Goal: Transaction & Acquisition: Purchase product/service

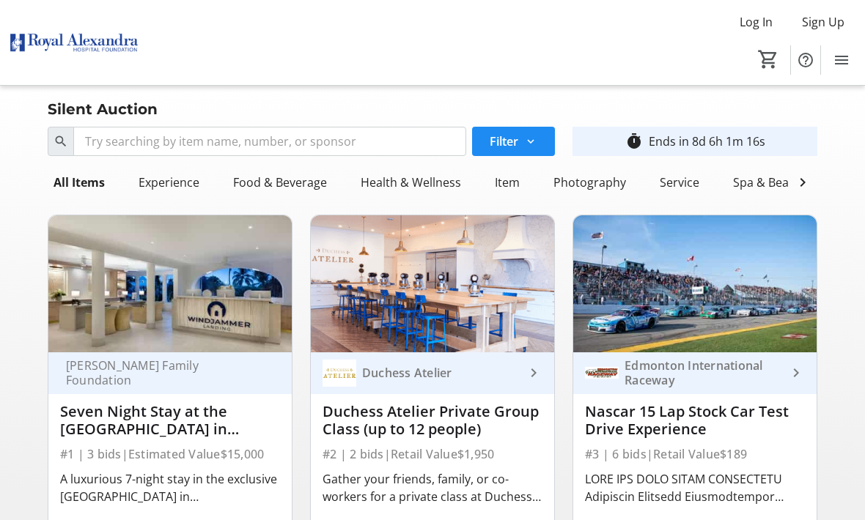
click at [832, 67] on mat-icon "Menu" at bounding box center [841, 60] width 18 height 18
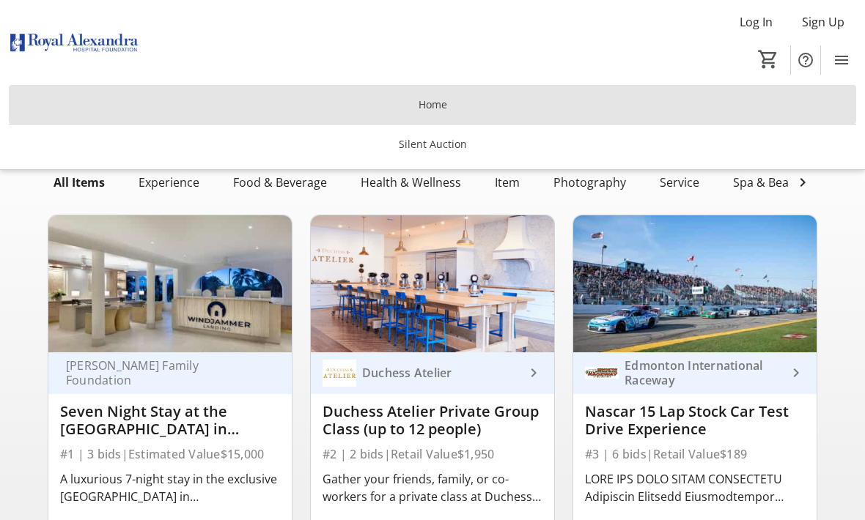
click at [435, 117] on span at bounding box center [432, 104] width 847 height 35
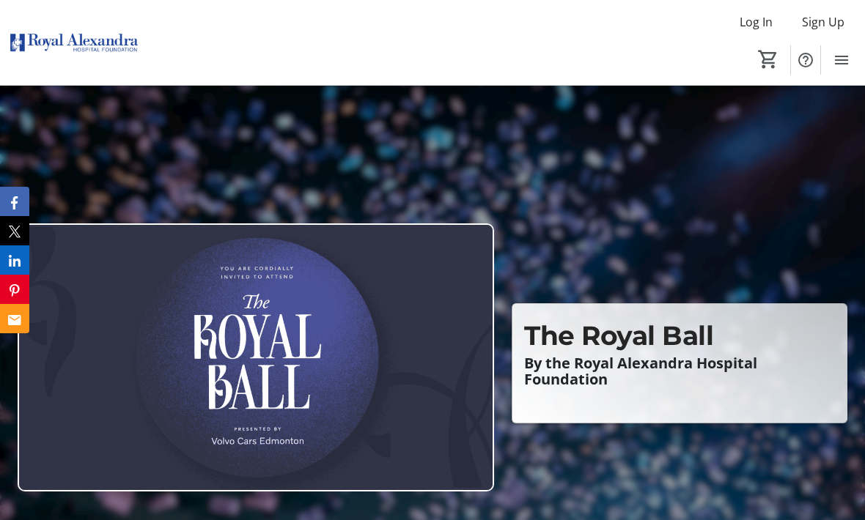
click at [810, 30] on span "Sign Up" at bounding box center [823, 22] width 43 height 18
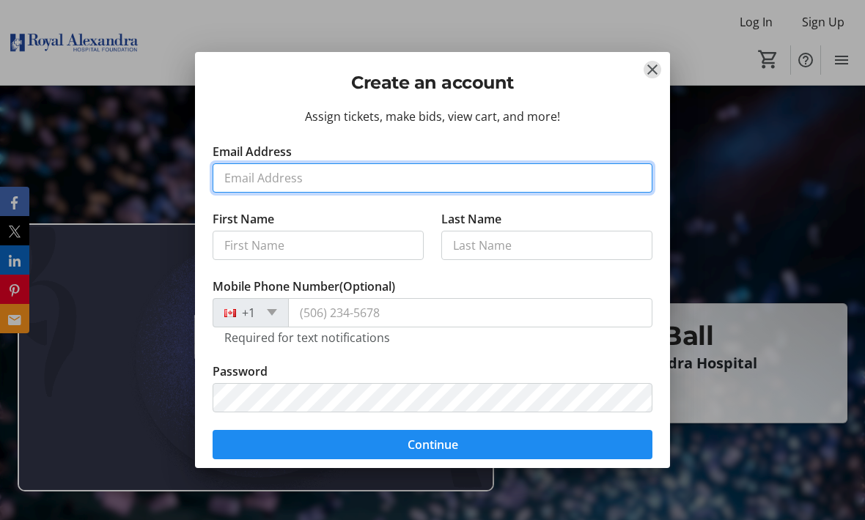
click at [382, 166] on input "Email Address" at bounding box center [433, 177] width 440 height 29
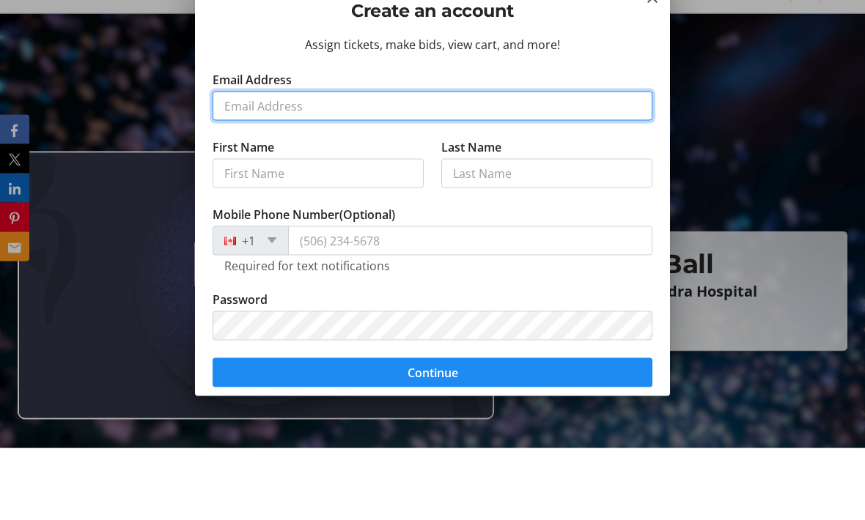
type input "[DOMAIN_NAME][EMAIL_ADDRESS][DOMAIN_NAME]"
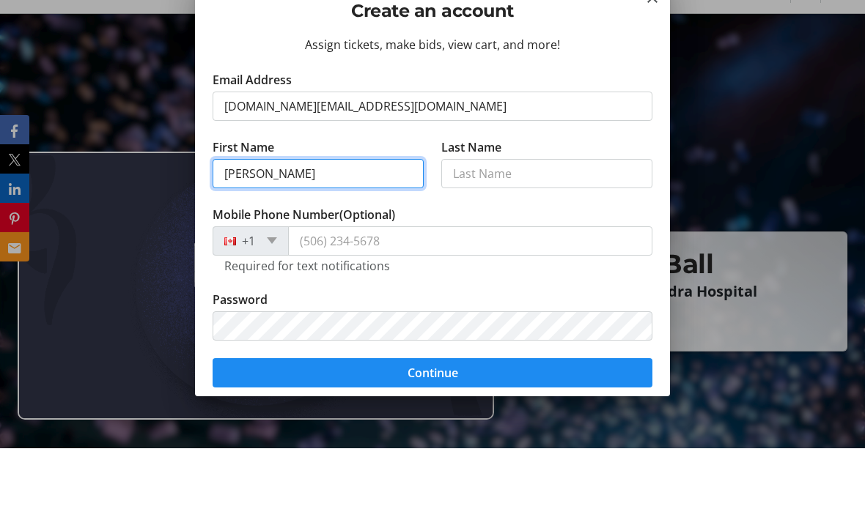
type input "[PERSON_NAME]"
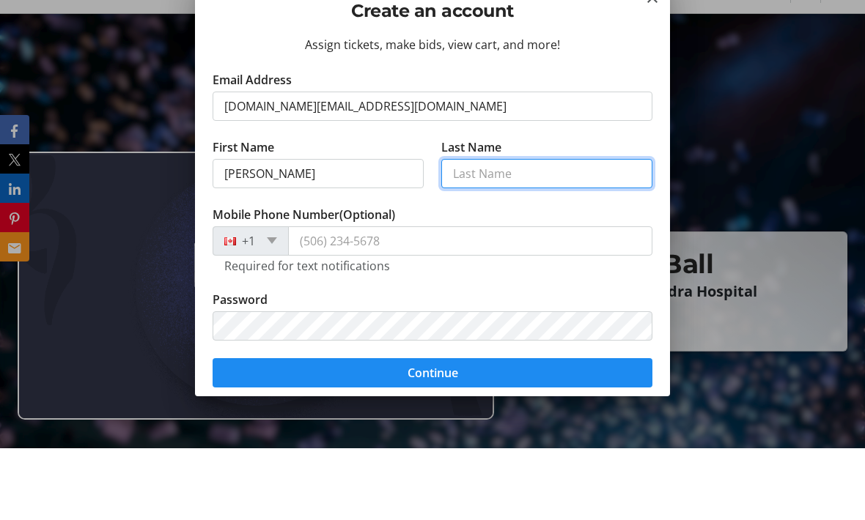
click at [495, 231] on input "Last Name" at bounding box center [546, 245] width 211 height 29
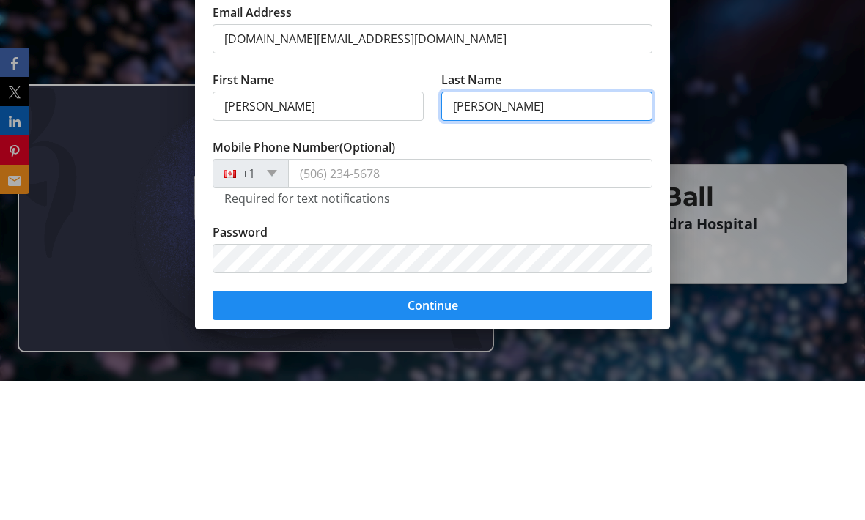
type input "[PERSON_NAME]"
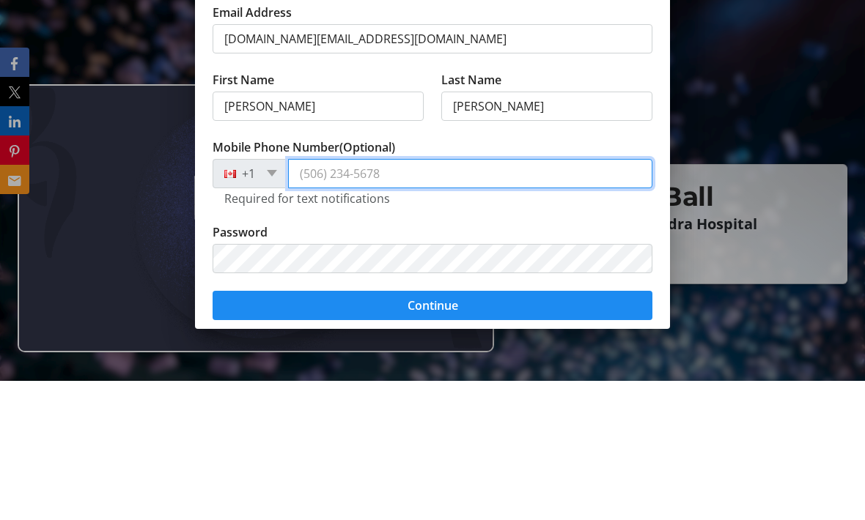
click at [370, 298] on input "Mobile Phone Number (Optional)" at bounding box center [470, 312] width 364 height 29
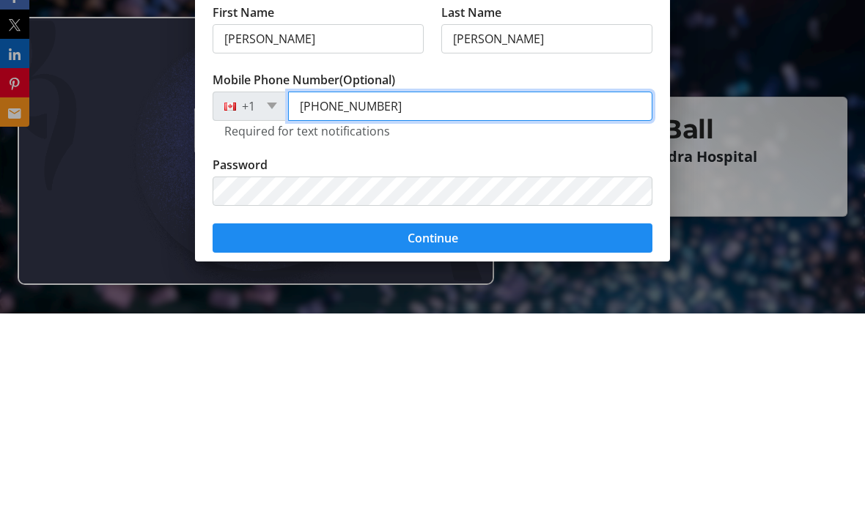
type input "[PHONE_NUMBER]"
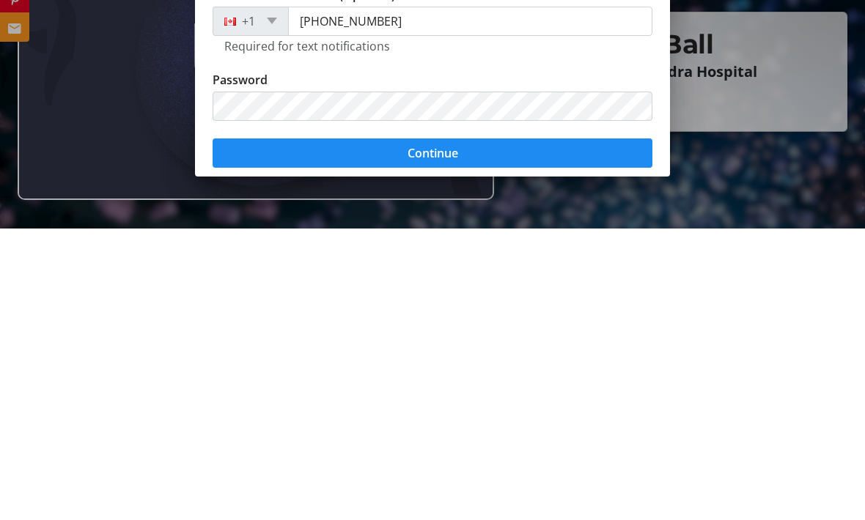
click at [388, 427] on span "submit" at bounding box center [433, 444] width 440 height 35
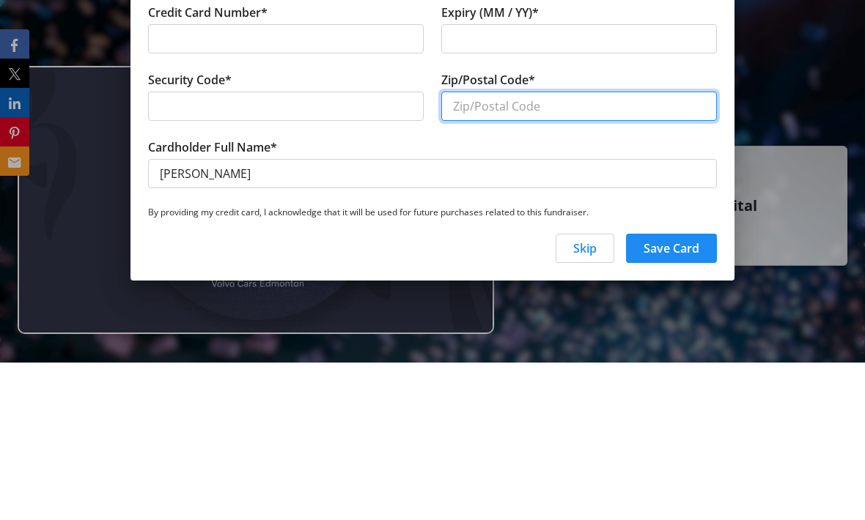
click at [612, 249] on input "Zip/Postal Code*" at bounding box center [579, 263] width 276 height 29
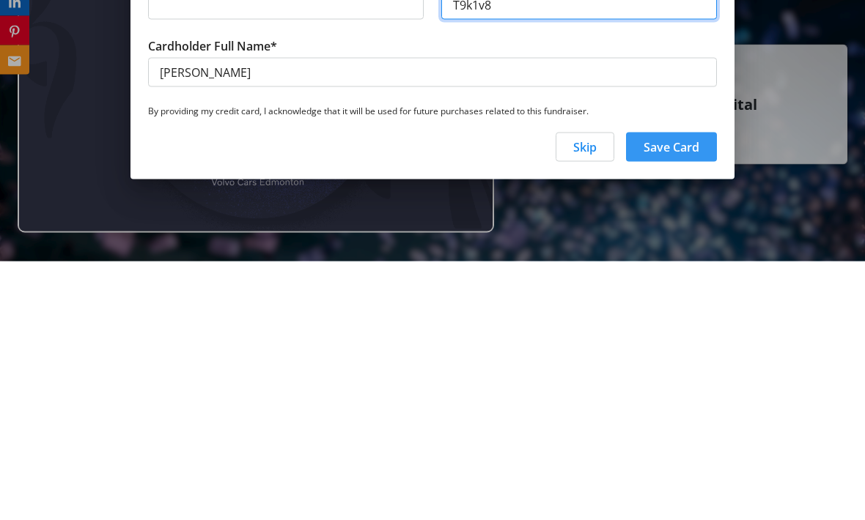
type input "T9k1v8"
click at [665, 397] on span "Save Card" at bounding box center [671, 406] width 56 height 18
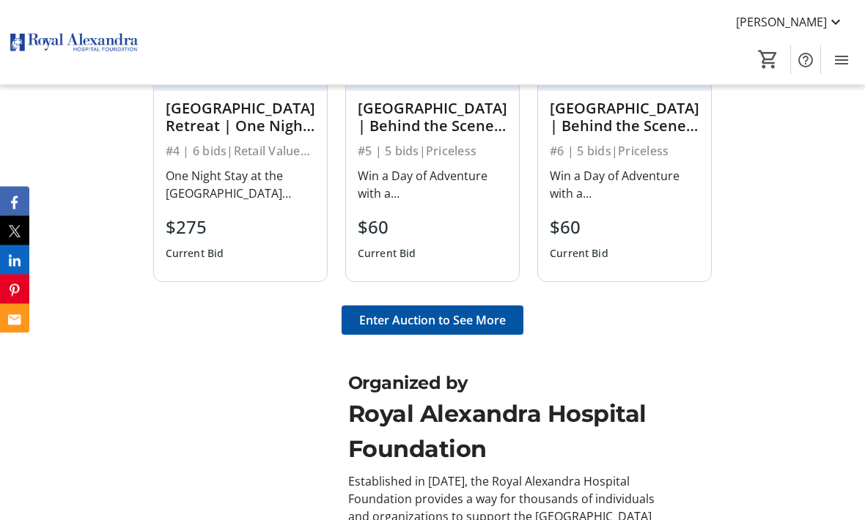
scroll to position [1396, 0]
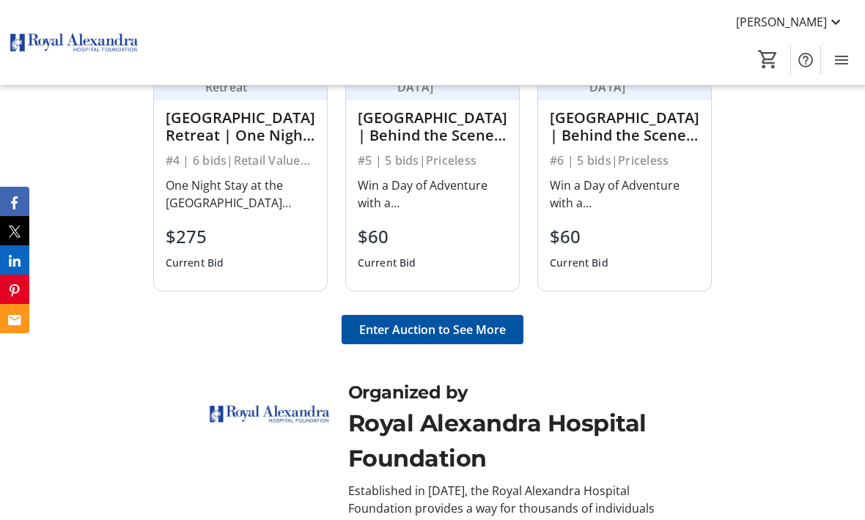
click at [413, 339] on span "Enter Auction to See More" at bounding box center [432, 330] width 147 height 18
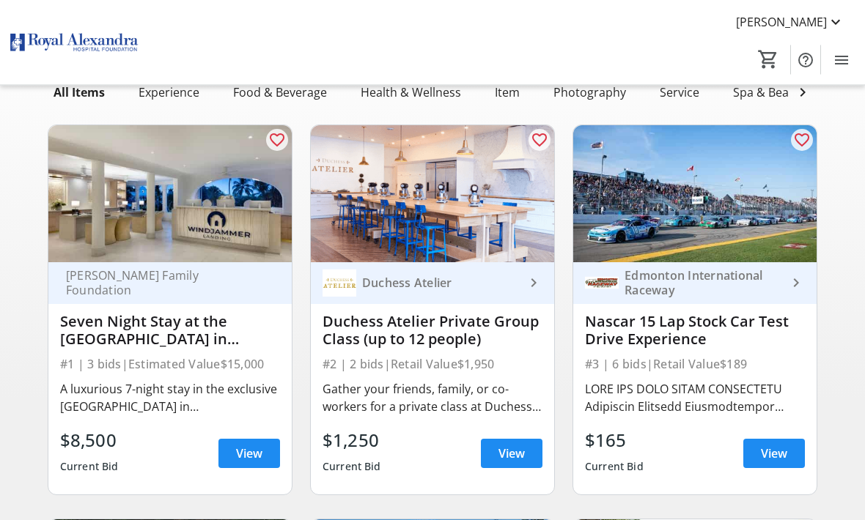
scroll to position [90, 0]
click at [251, 453] on span "View" at bounding box center [249, 454] width 26 height 18
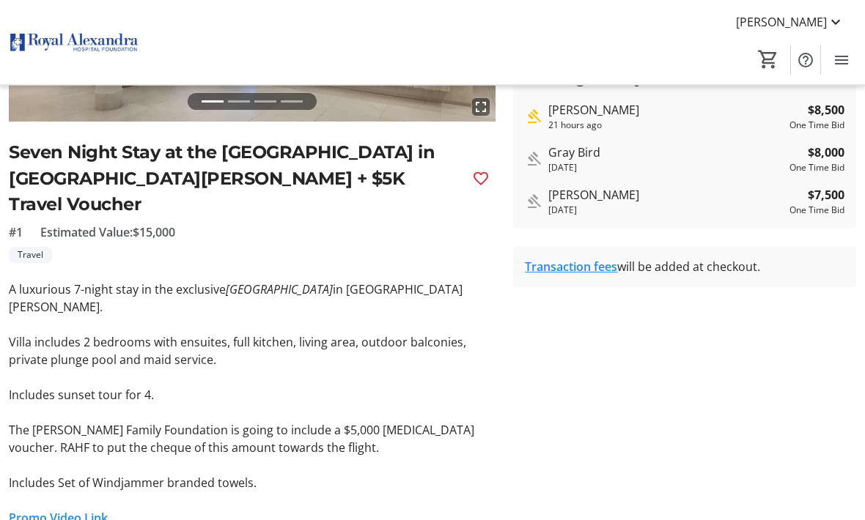
scroll to position [333, 0]
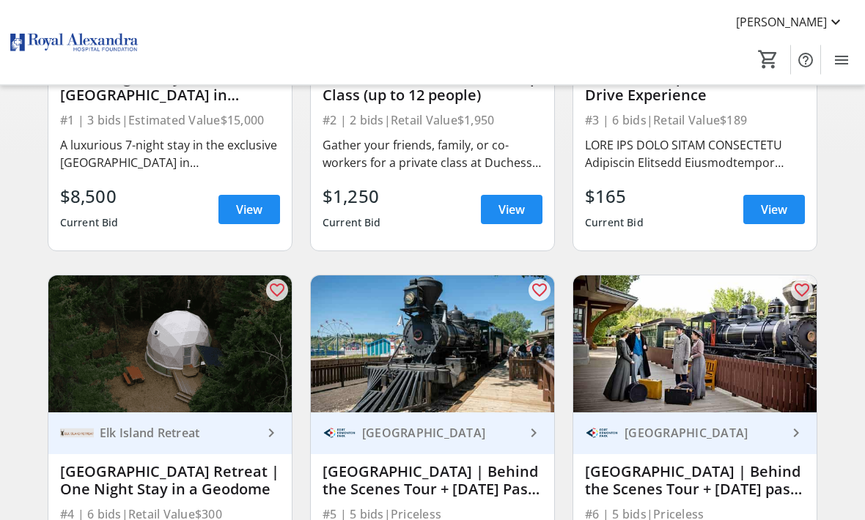
scroll to position [90, 0]
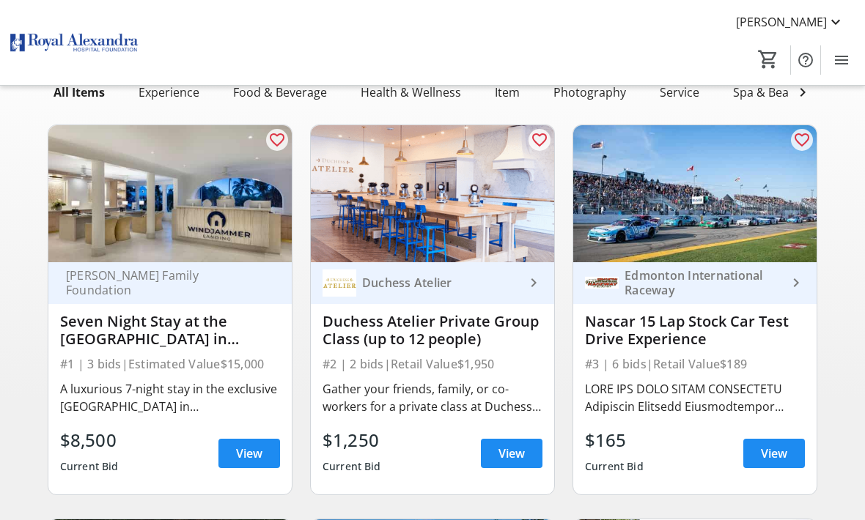
click at [234, 455] on span at bounding box center [249, 453] width 62 height 35
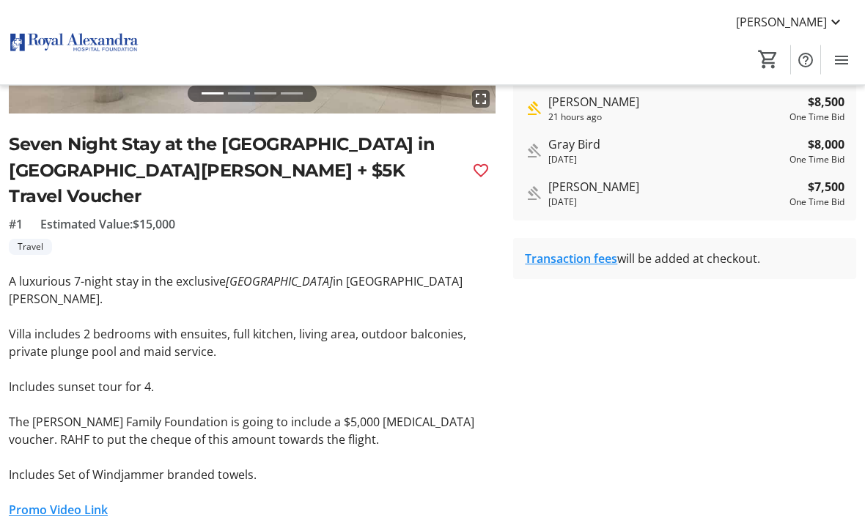
scroll to position [300, 0]
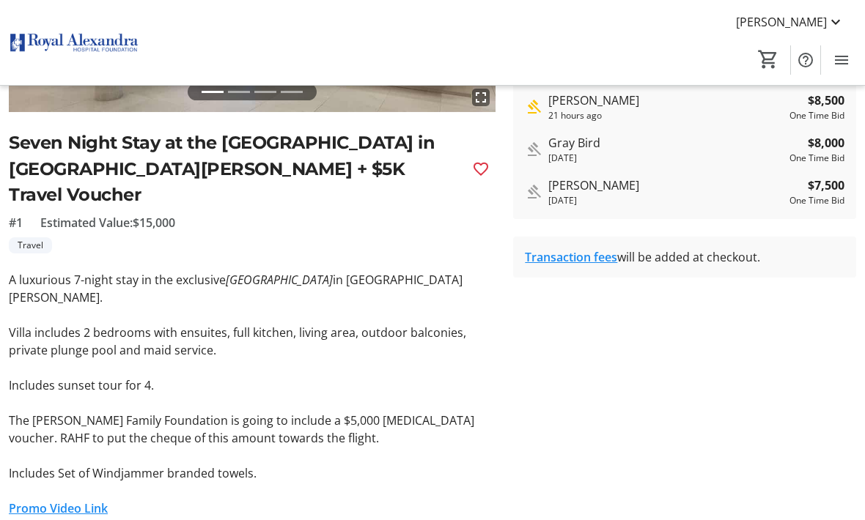
click at [0, 333] on tr-auction-item-ui "fullscreen fullscreen fullscreen fullscreen Previous Next Seven Night Stay at t…" at bounding box center [252, 214] width 504 height 753
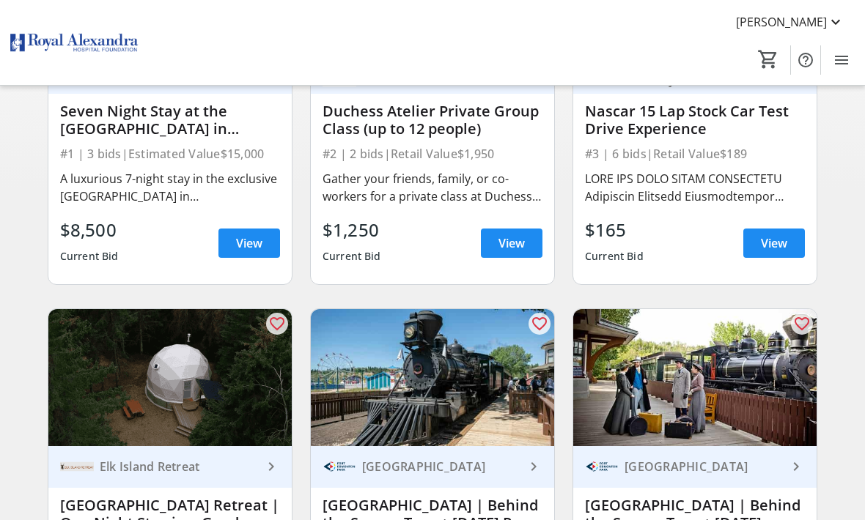
scroll to position [90, 0]
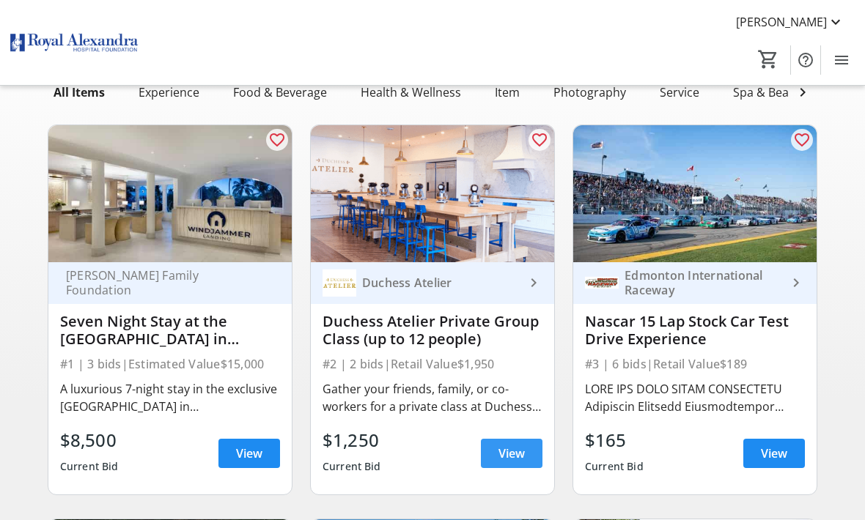
click at [501, 460] on span "View" at bounding box center [511, 454] width 26 height 18
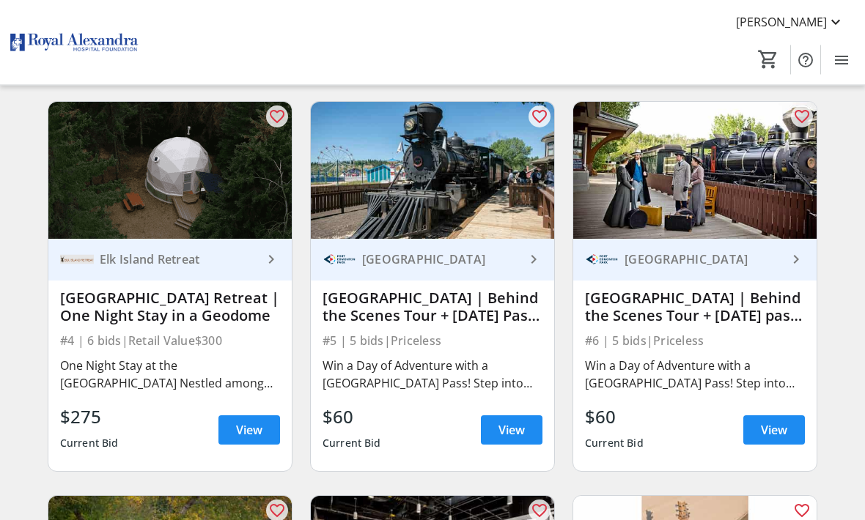
scroll to position [508, 0]
click at [242, 429] on span "View" at bounding box center [249, 430] width 26 height 18
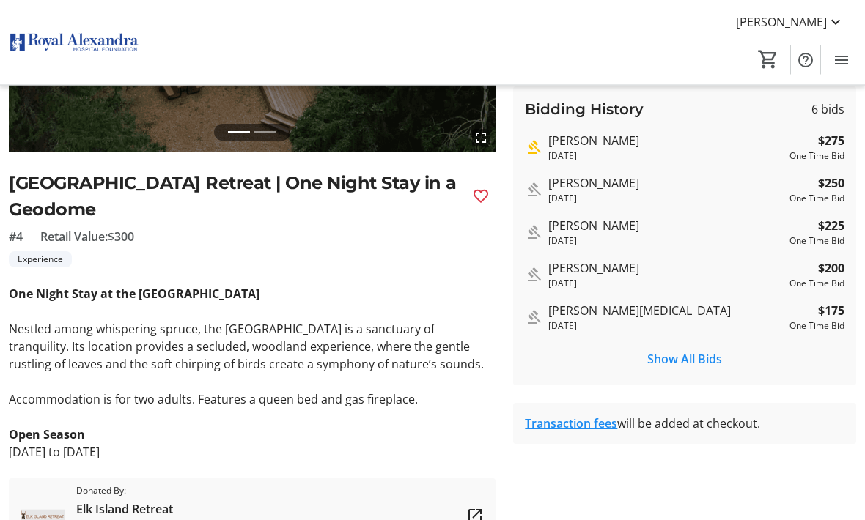
scroll to position [274, 0]
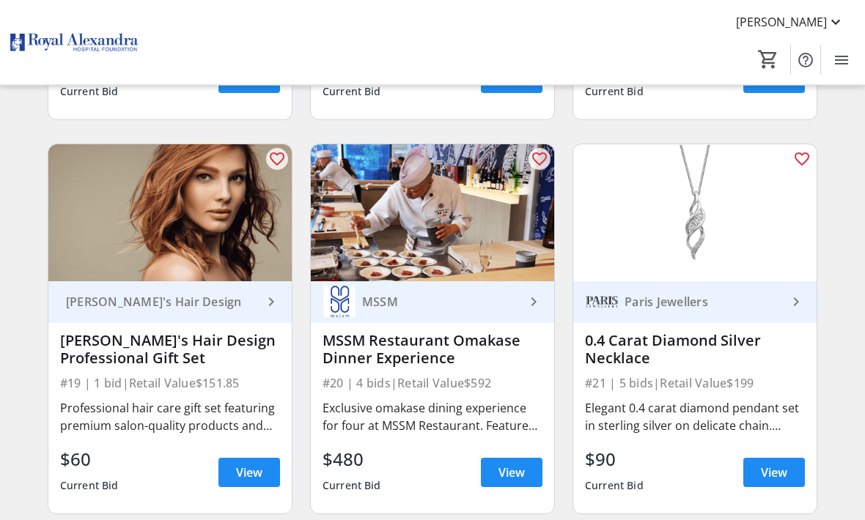
scroll to position [2436, 0]
click at [247, 476] on span "View" at bounding box center [249, 473] width 26 height 18
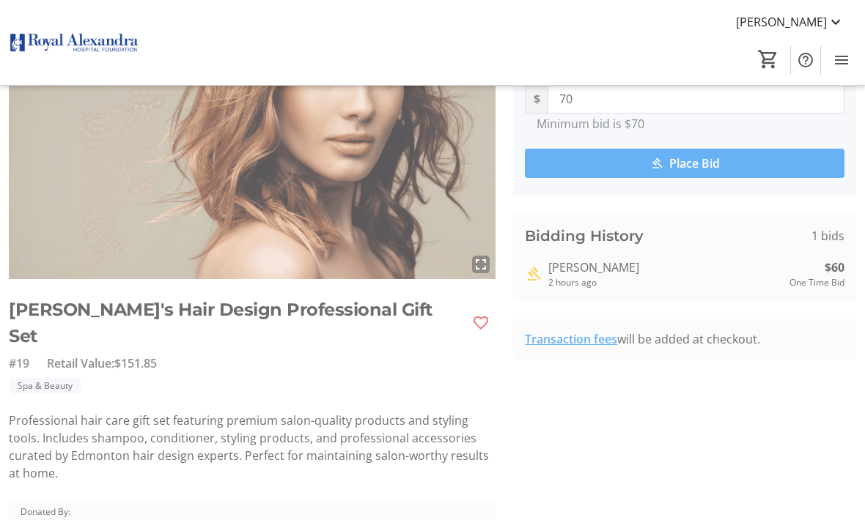
scroll to position [177, 0]
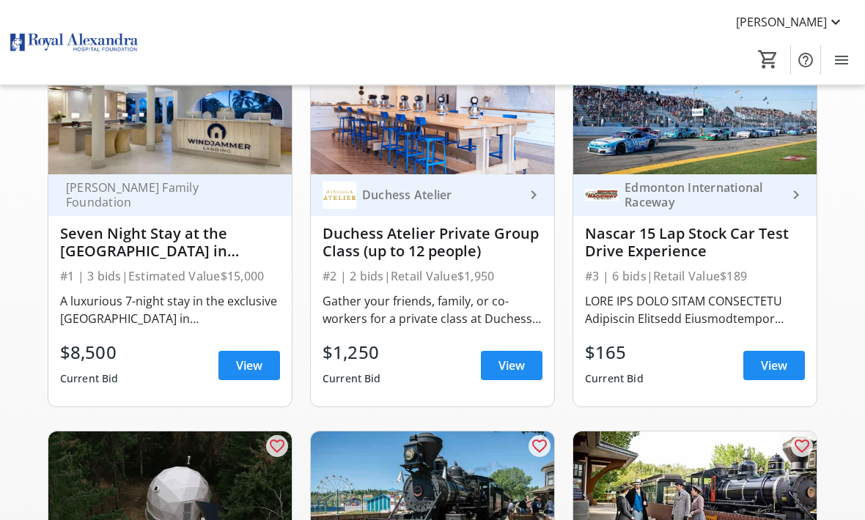
scroll to position [2436, 0]
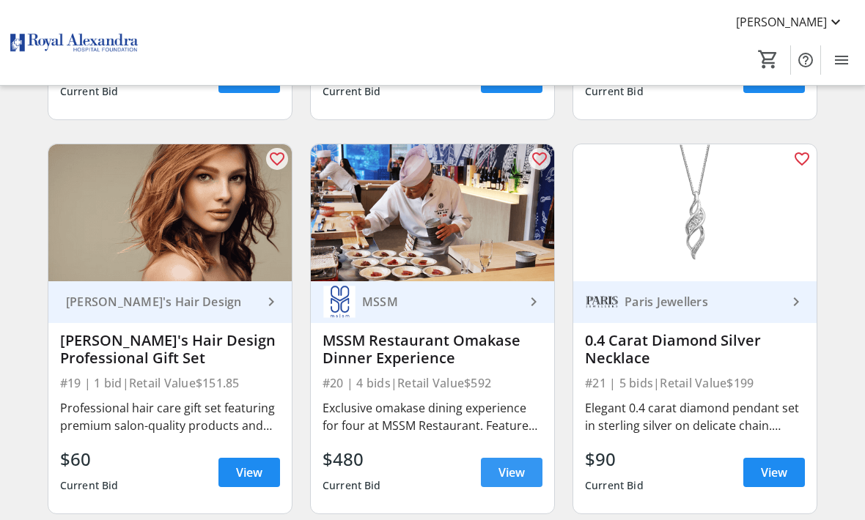
click at [501, 473] on span "View" at bounding box center [511, 473] width 26 height 18
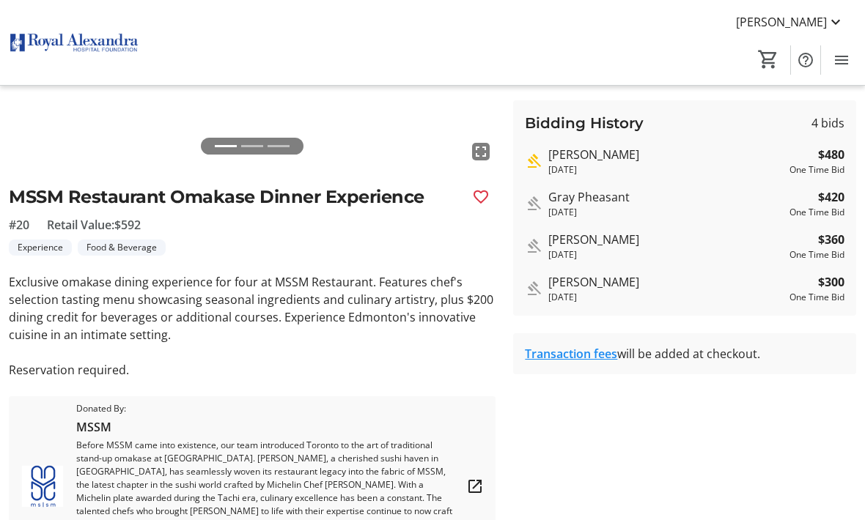
scroll to position [245, 0]
click at [554, 361] on link "Transaction fees" at bounding box center [571, 355] width 92 height 16
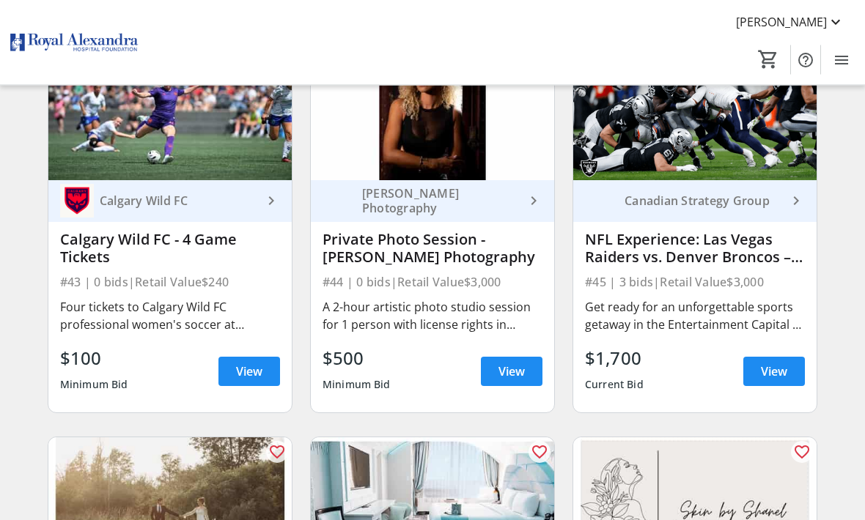
scroll to position [5689, 0]
click at [780, 372] on span "View" at bounding box center [774, 372] width 26 height 18
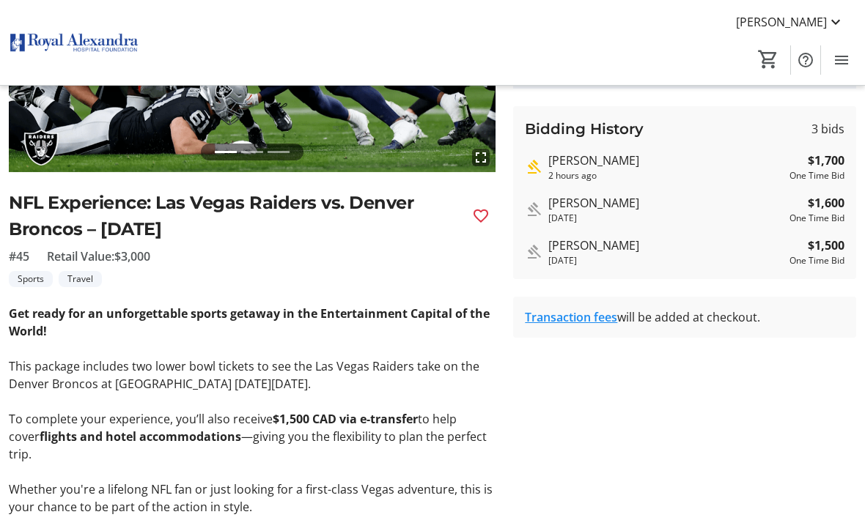
scroll to position [242, 0]
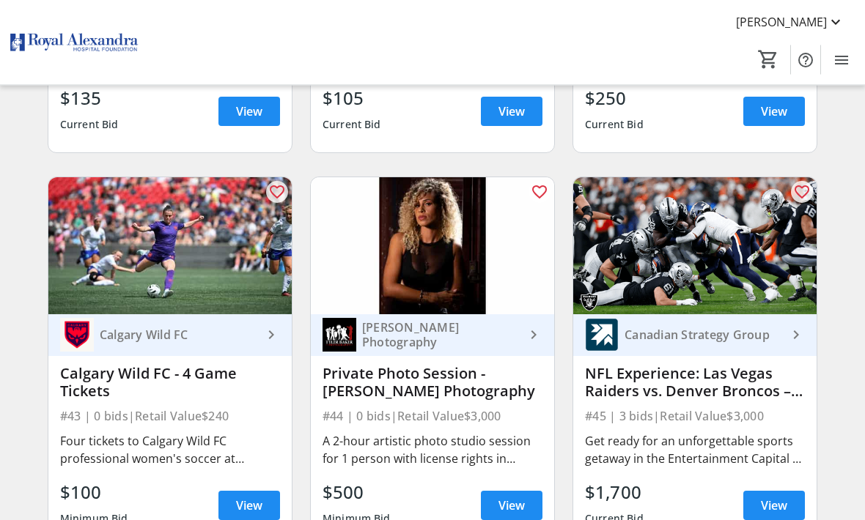
scroll to position [5555, 0]
click at [807, 188] on mat-icon "favorite_outline" at bounding box center [802, 192] width 18 height 18
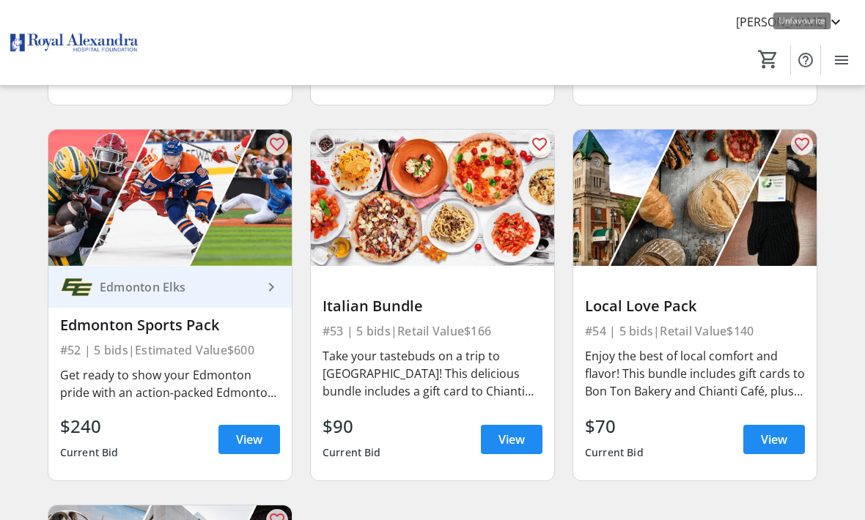
scroll to position [6786, 0]
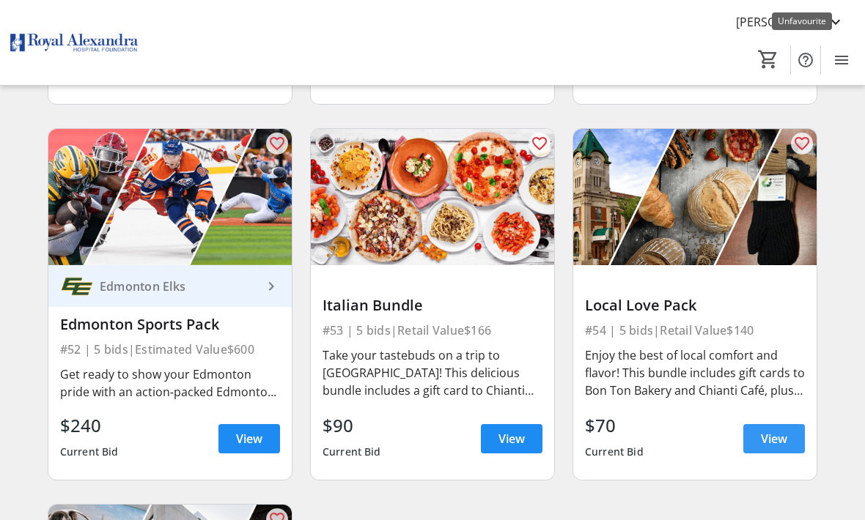
click at [764, 440] on span "View" at bounding box center [774, 439] width 26 height 18
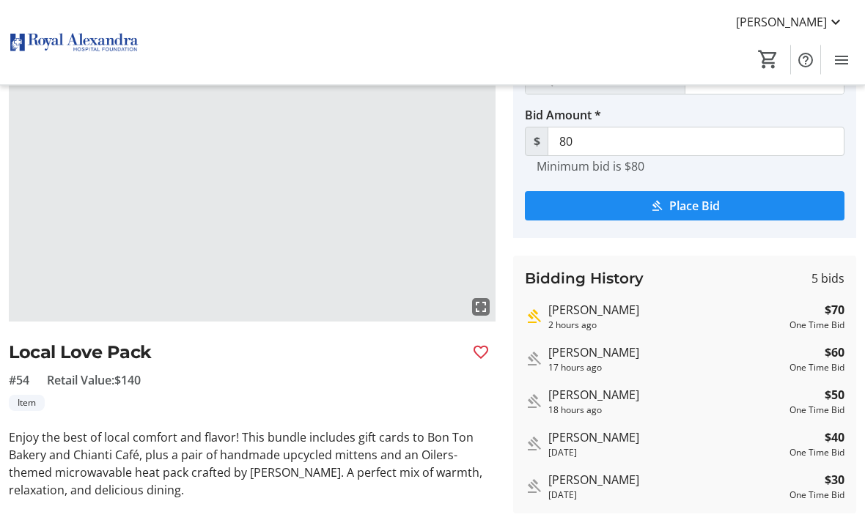
scroll to position [150, 0]
